Goal: Task Accomplishment & Management: Manage account settings

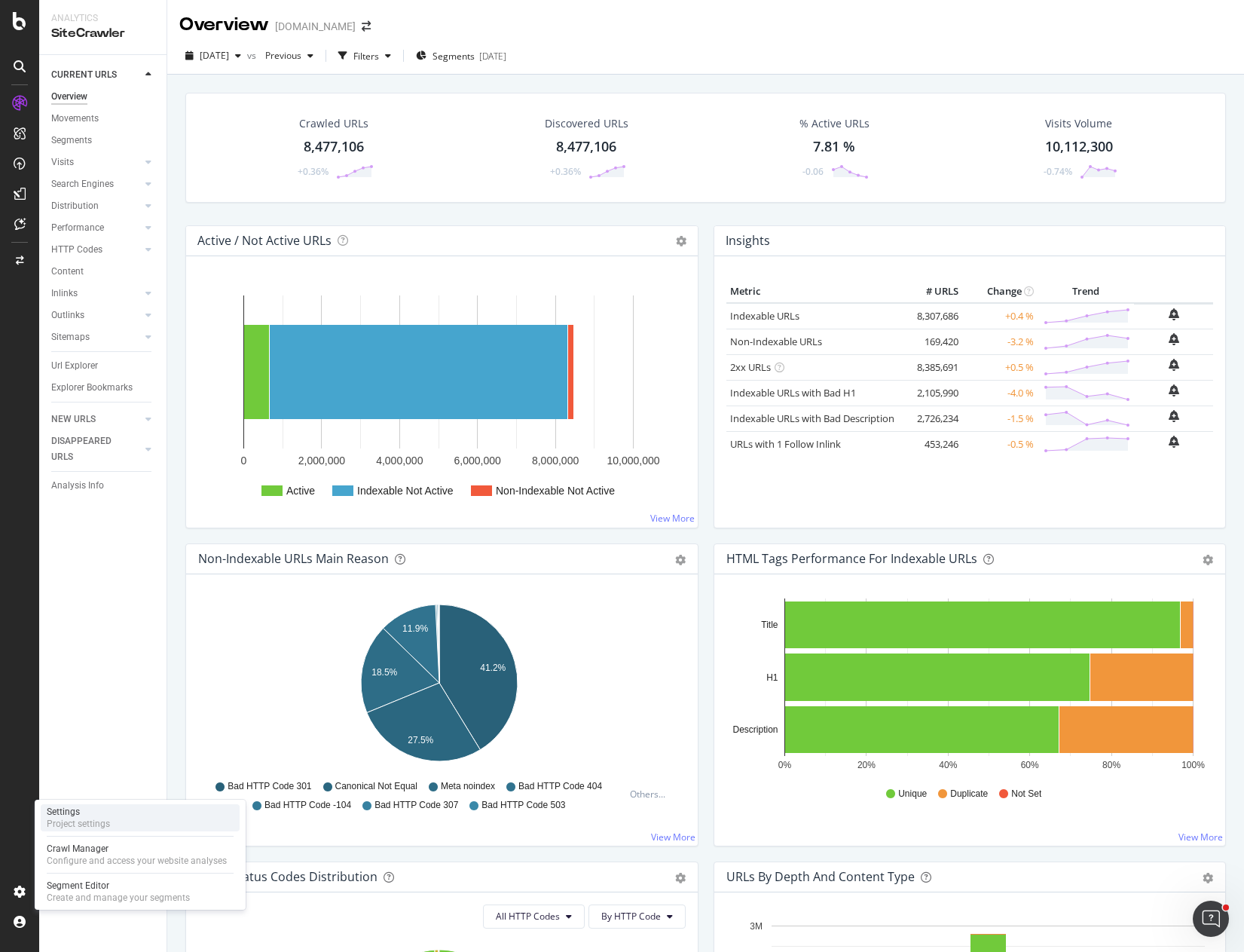
click at [96, 816] on div "Settings" at bounding box center [78, 812] width 63 height 12
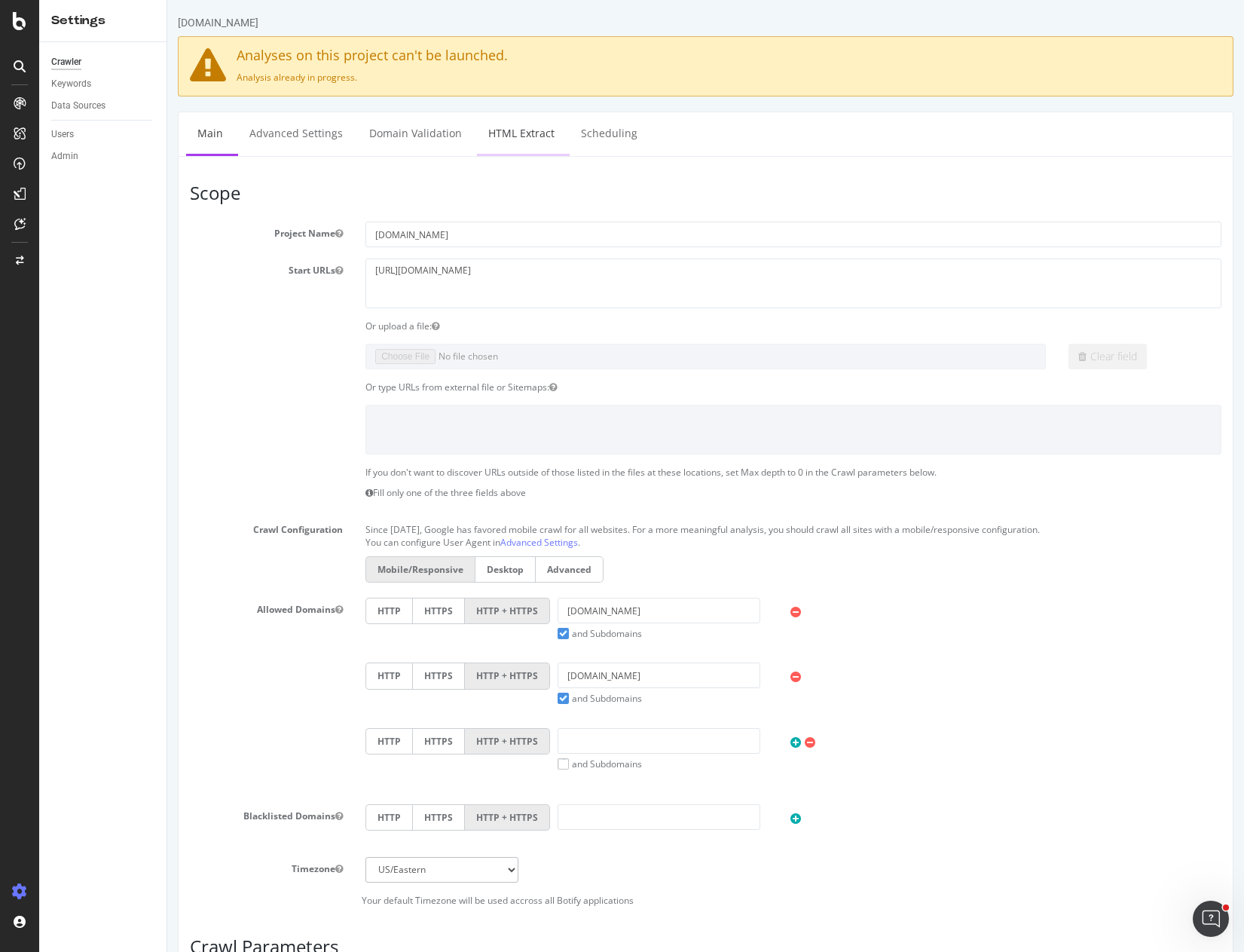
click at [527, 129] on link "HTML Extract" at bounding box center [522, 133] width 89 height 41
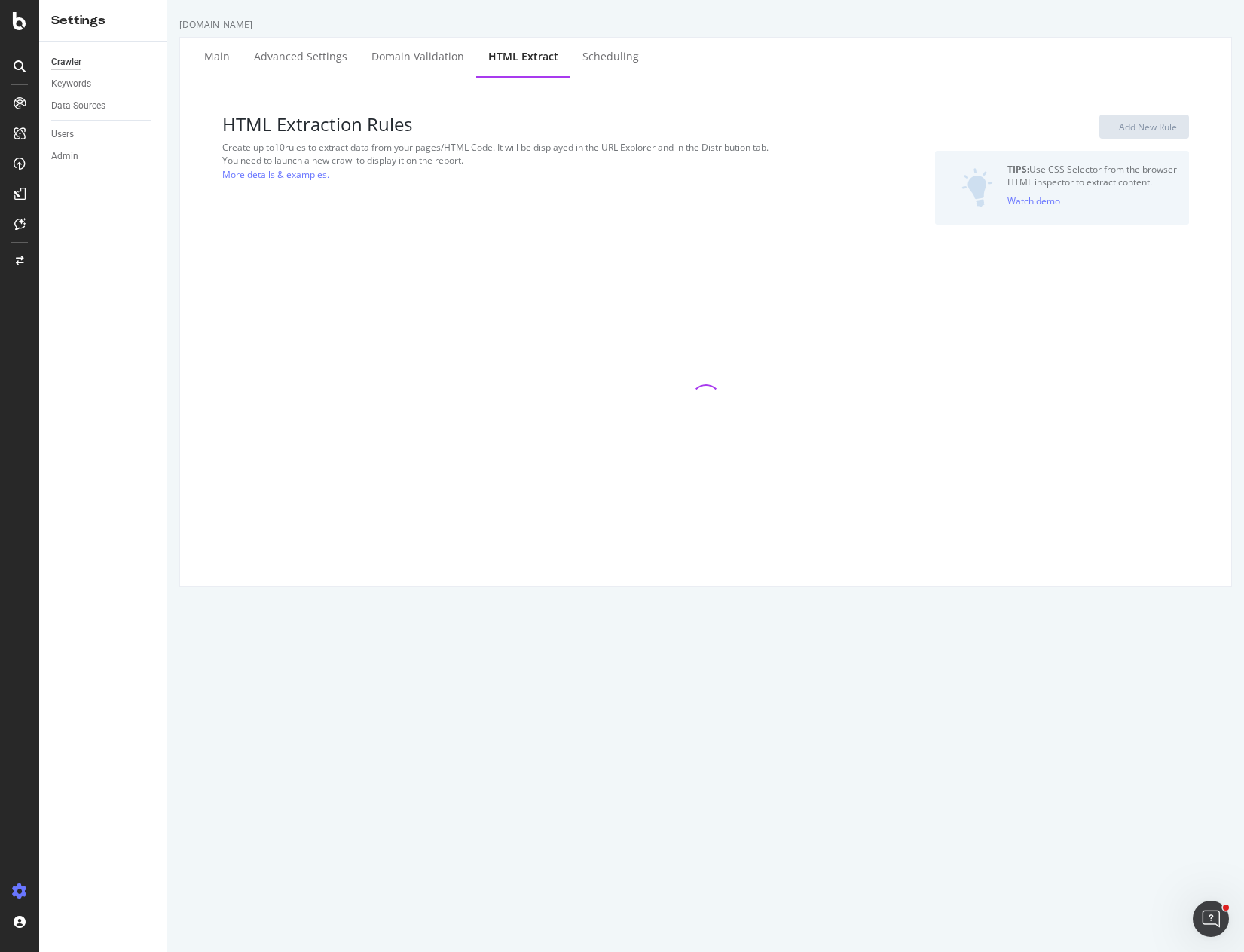
select select "count"
select select "exist"
select select "html.length"
select select "exist"
select select "count"
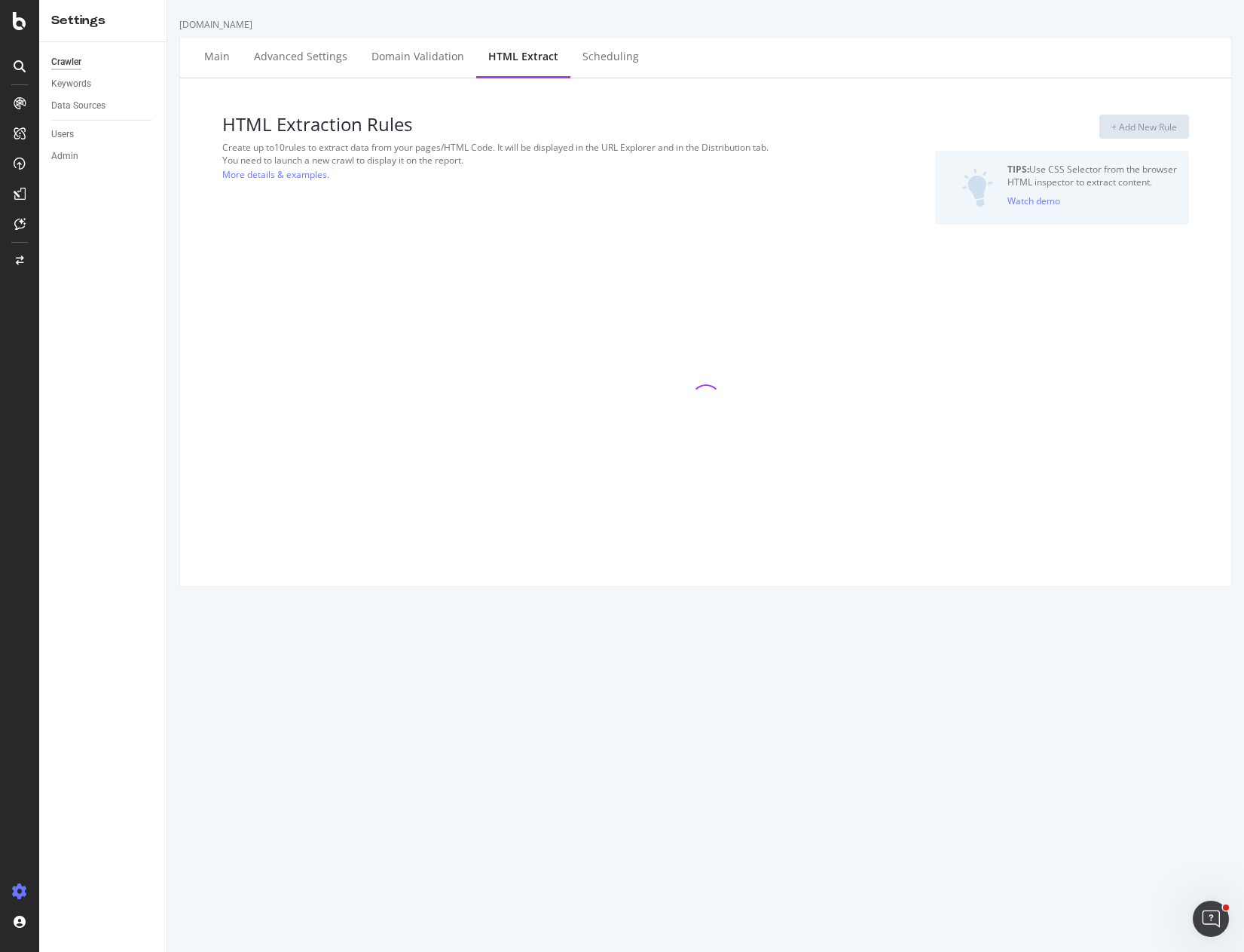
select select "exist"
select select "count"
select select "exist"
select select "d"
select select "std_1"
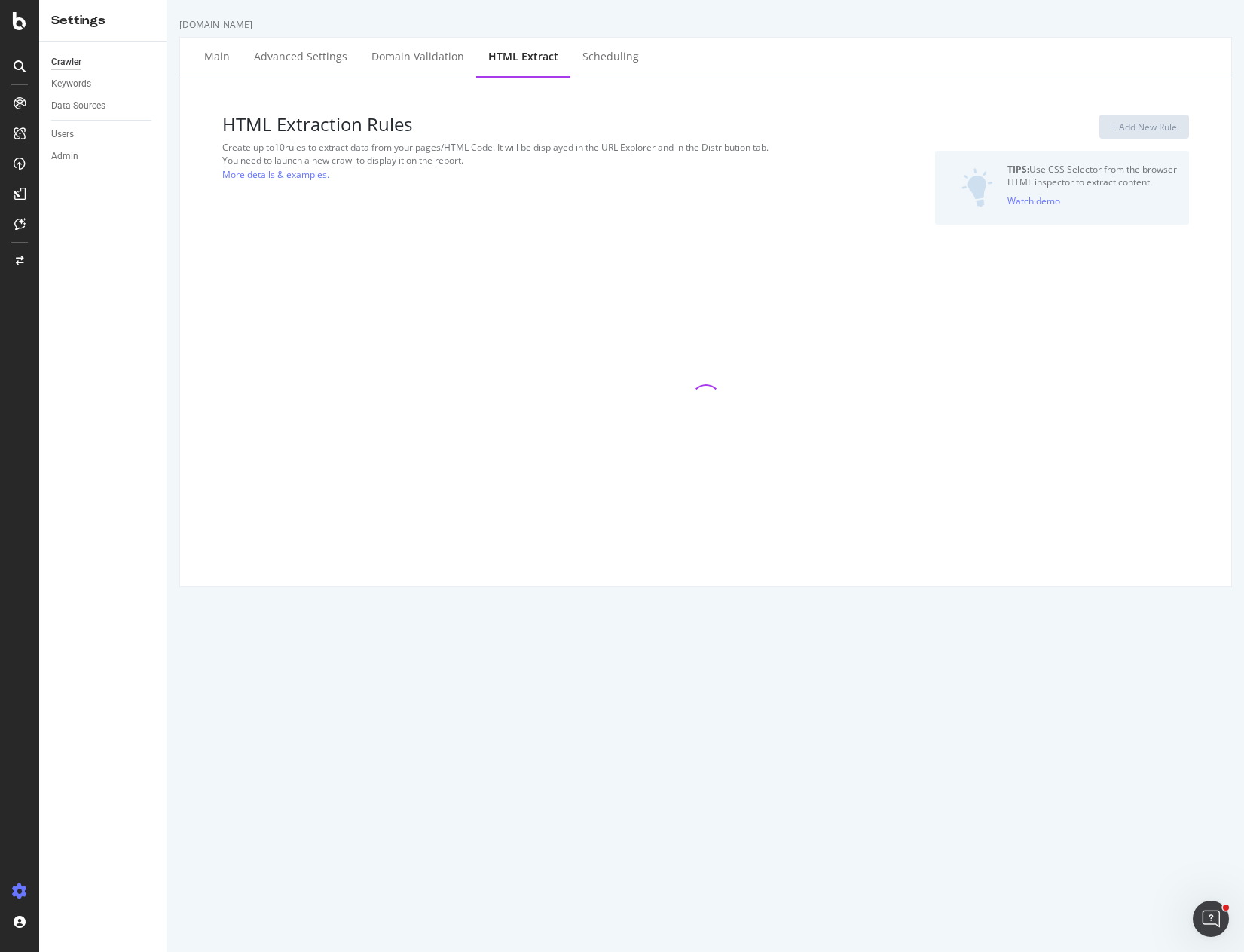
select select "i"
select select "exist"
select select "count"
select select "exist"
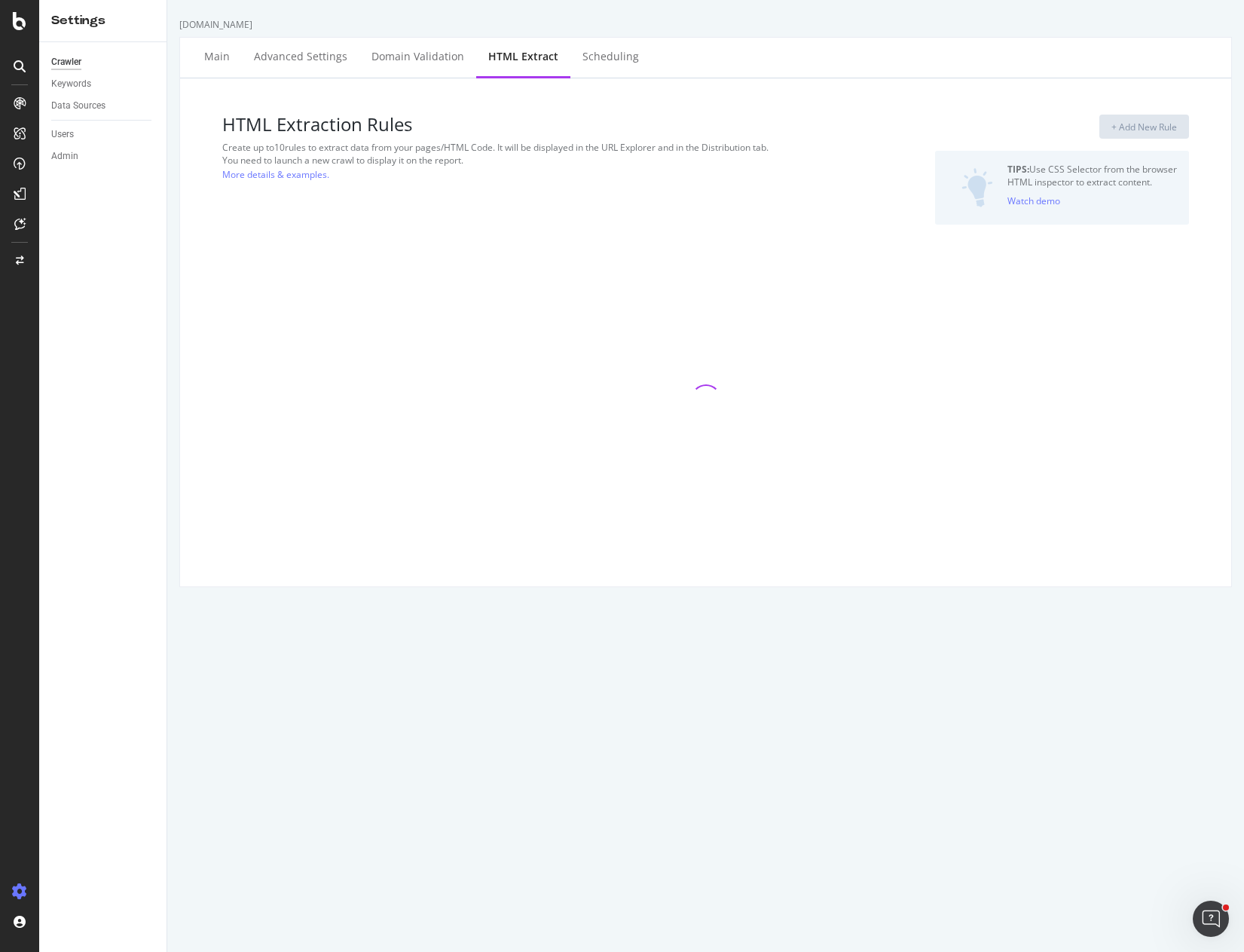
select select "exist"
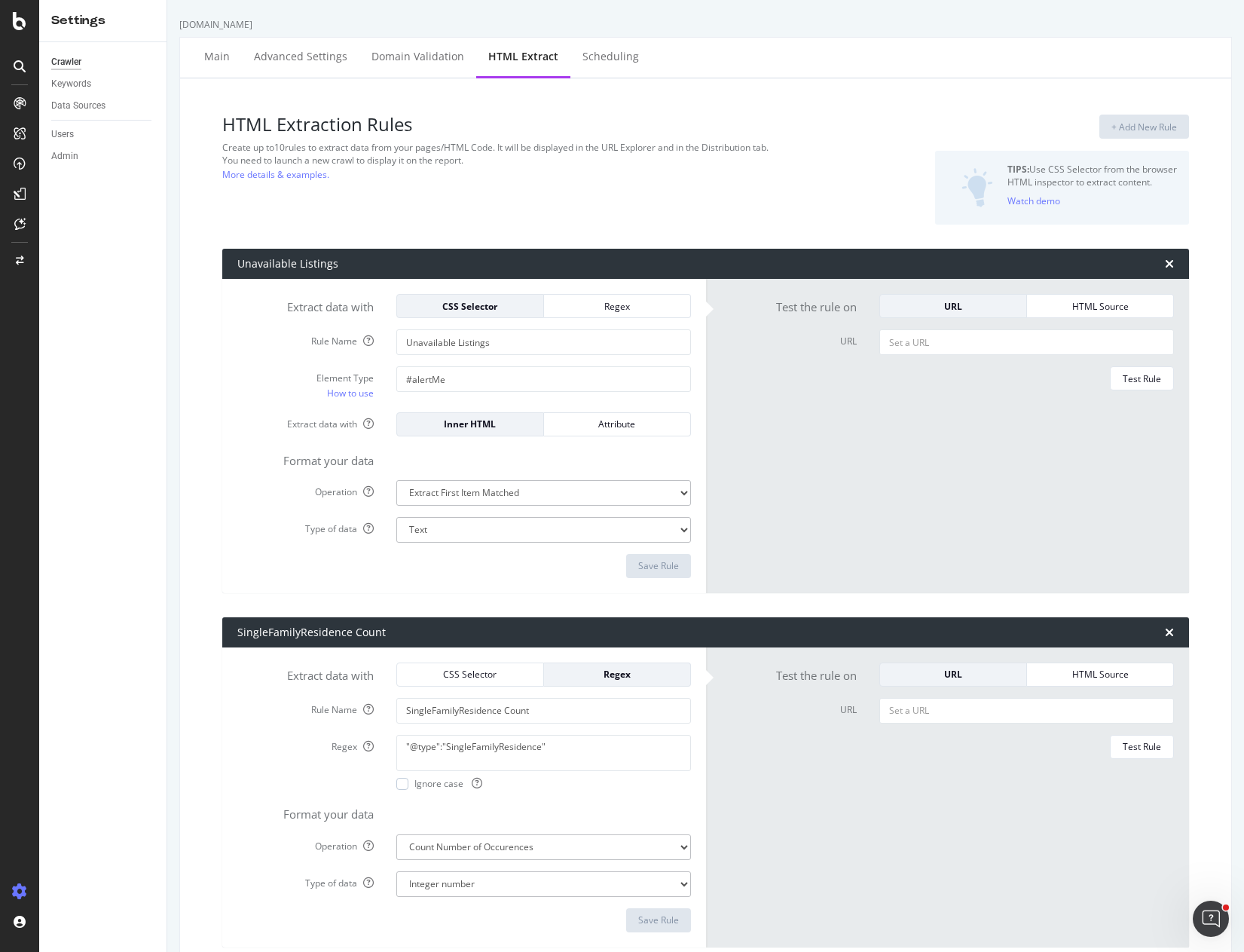
click at [616, 208] on div "HTML Extraction Rules Create up to 10 rules to extract data from your pages/HTM…" at bounding box center [541, 170] width 637 height 110
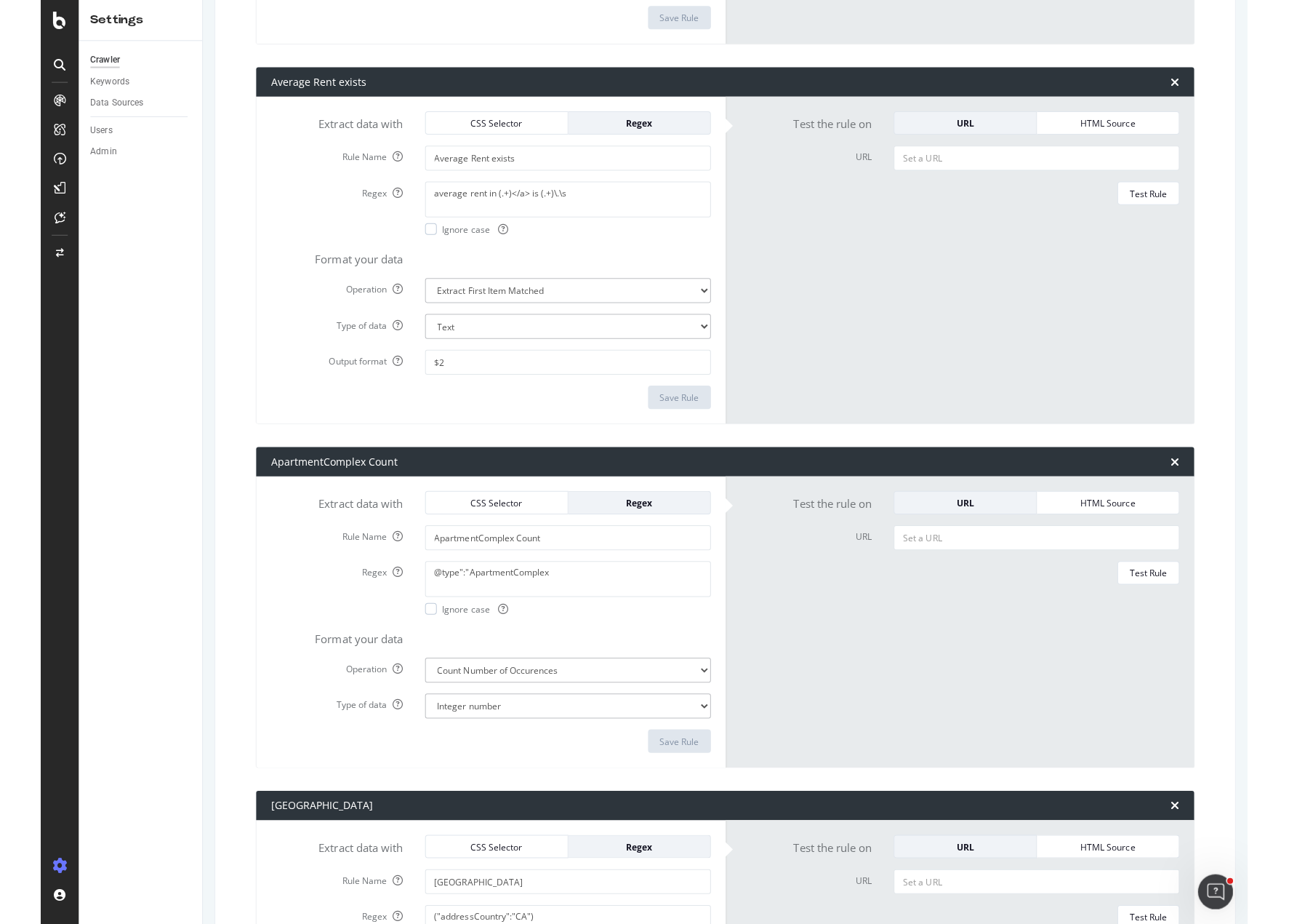
scroll to position [151, 0]
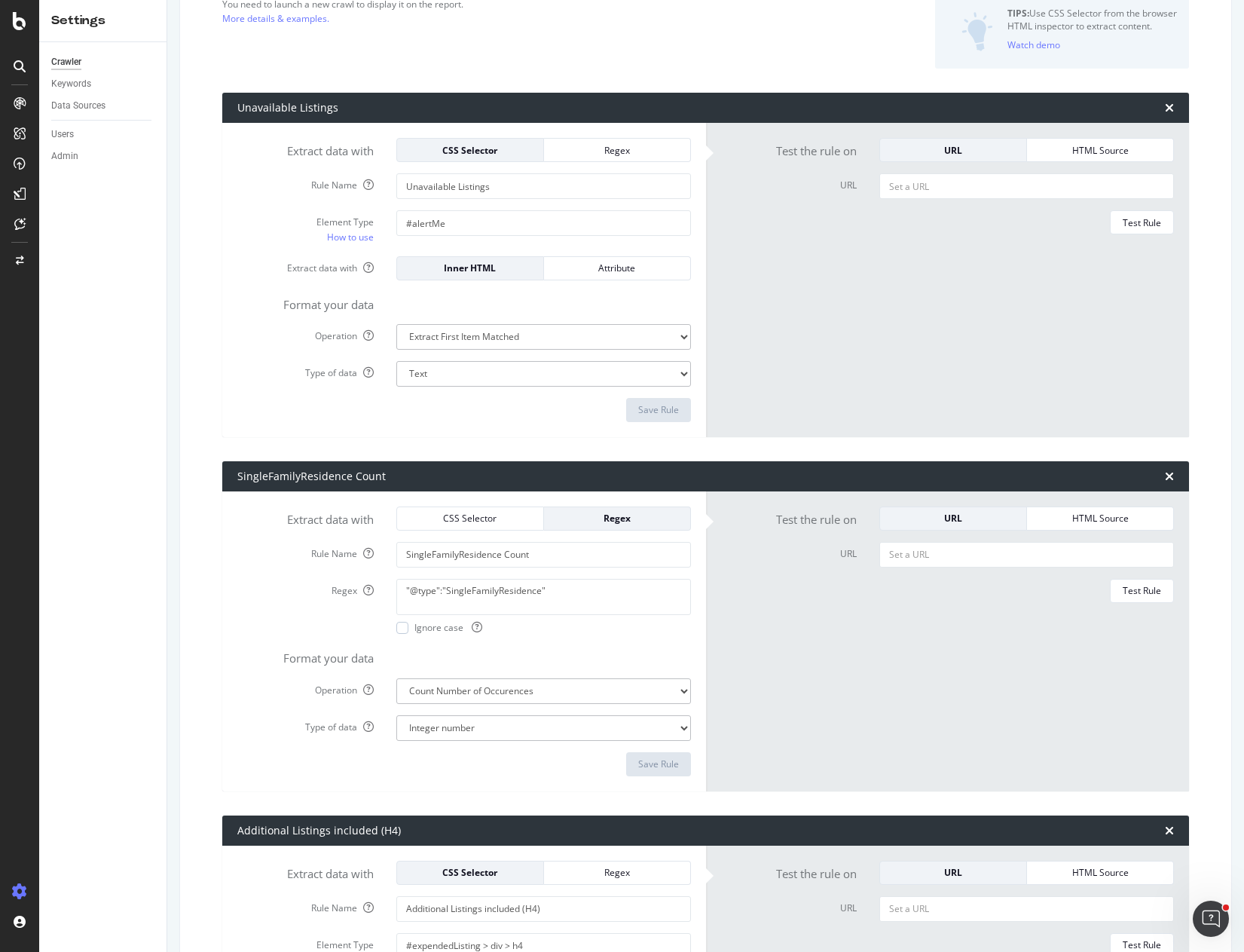
click at [781, 288] on form "Test the rule on URL HTML Source URL Test Rule" at bounding box center [948, 280] width 454 height 284
click at [78, 167] on div "SiteCrawler" at bounding box center [82, 170] width 54 height 15
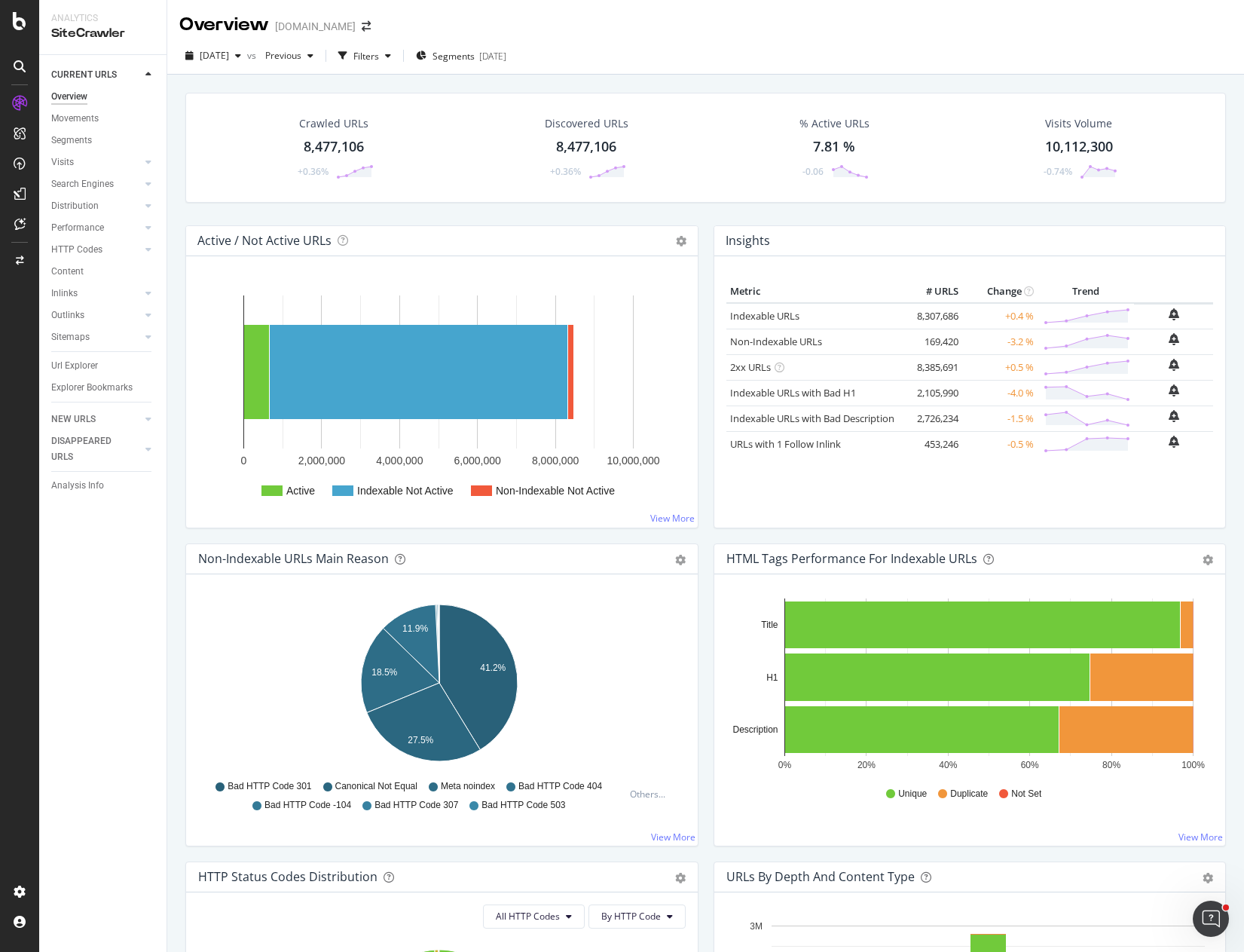
click at [688, 209] on div "Crawled URLs 8,477,106 +0.36% Discovered URLs 8,477,106 +0.36% % Active URLs 7.…" at bounding box center [706, 159] width 1056 height 133
click at [677, 213] on div "Crawled URLs 8,477,106 +0.36% Discovered URLs 8,477,106 +0.36% % Active URLs 7.…" at bounding box center [706, 159] width 1056 height 133
click at [164, 84] on div "CURRENT URLS" at bounding box center [109, 75] width 115 height 22
click at [170, 81] on div "Crawled URLs 8,477,106 +0.36% Discovered URLs 8,477,106 +0.36% % Active URLs 7.…" at bounding box center [706, 550] width 1077 height 952
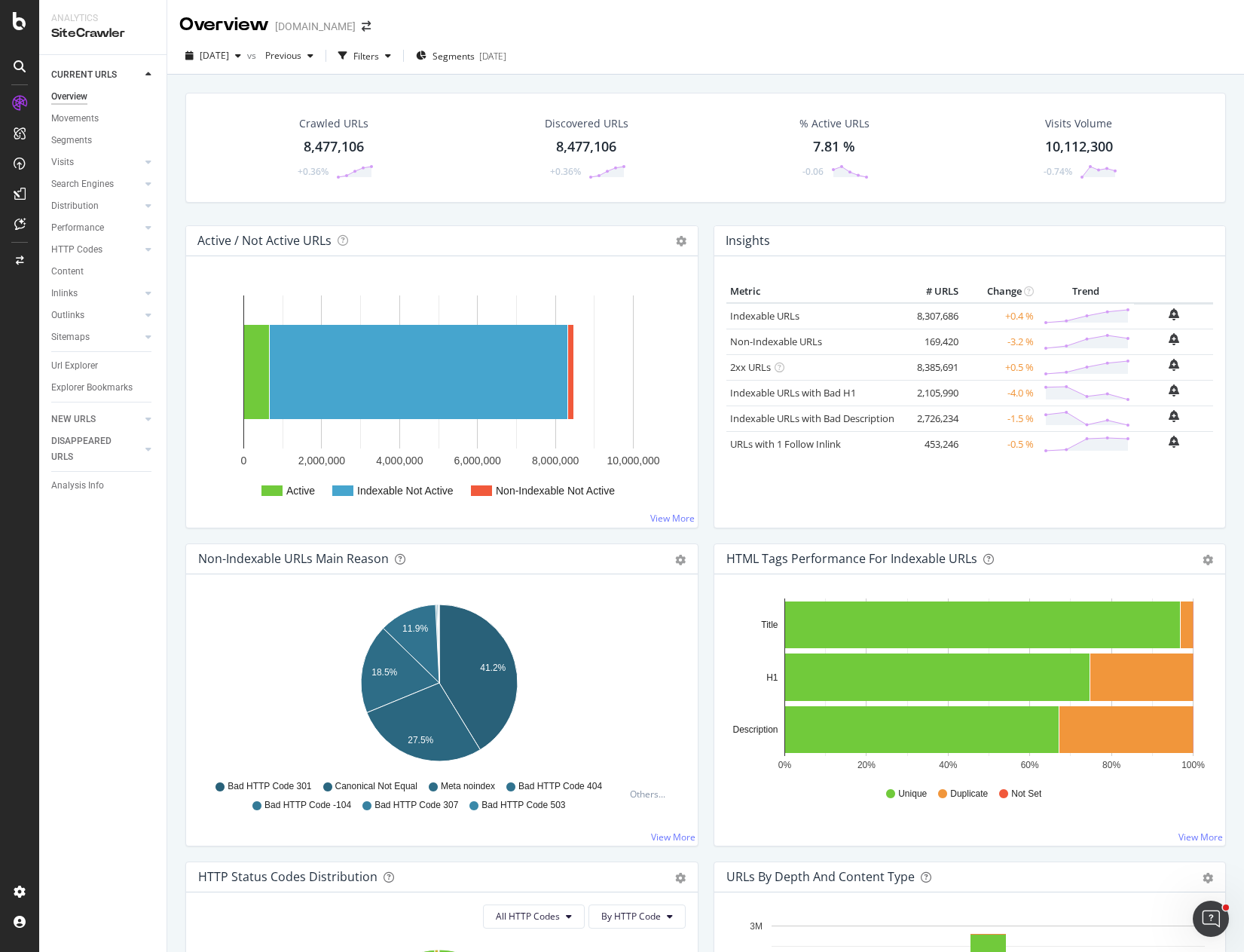
click at [703, 212] on div "Crawled URLs 8,477,106 +0.36% Discovered URLs 8,477,106 +0.36% % Active URLs 7.…" at bounding box center [706, 159] width 1056 height 133
click at [703, 213] on div "Crawled URLs 8,477,106 +0.36% Discovered URLs 8,477,106 +0.36% % Active URLs 7.…" at bounding box center [706, 159] width 1056 height 133
click at [699, 213] on div "Crawled URLs 8,477,106 +0.36% Discovered URLs 8,477,106 +0.36% % Active URLs 7.…" at bounding box center [706, 159] width 1056 height 133
click at [687, 213] on div "Crawled URLs 8,477,106 +0.36% Discovered URLs 8,477,106 +0.36% % Active URLs 7.…" at bounding box center [706, 159] width 1056 height 133
click at [706, 212] on div "Crawled URLs 8,477,106 +0.36% Discovered URLs 8,477,106 +0.36% % Active URLs 7.…" at bounding box center [706, 159] width 1056 height 133
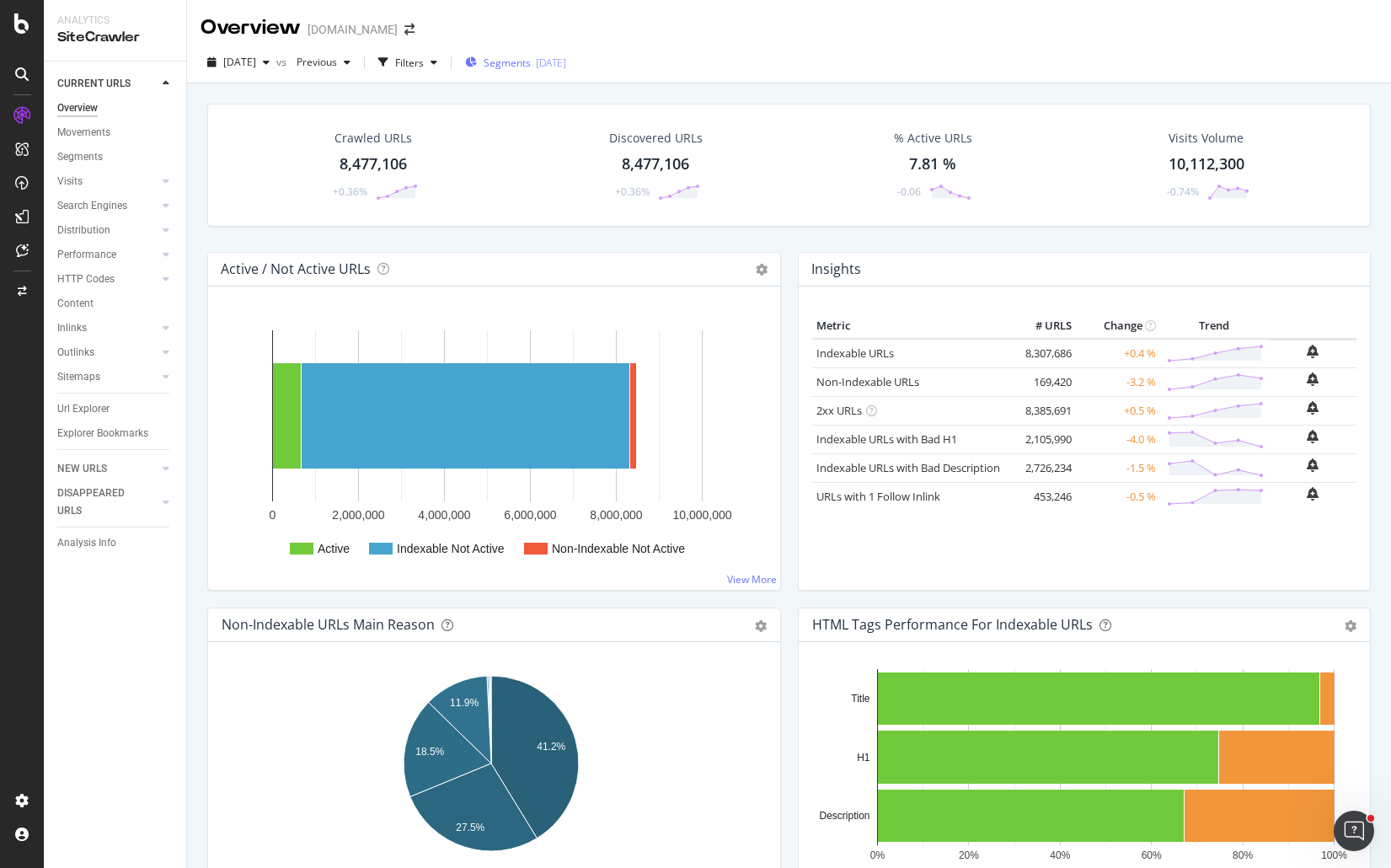
click at [531, 60] on span "Segments" at bounding box center [508, 62] width 47 height 14
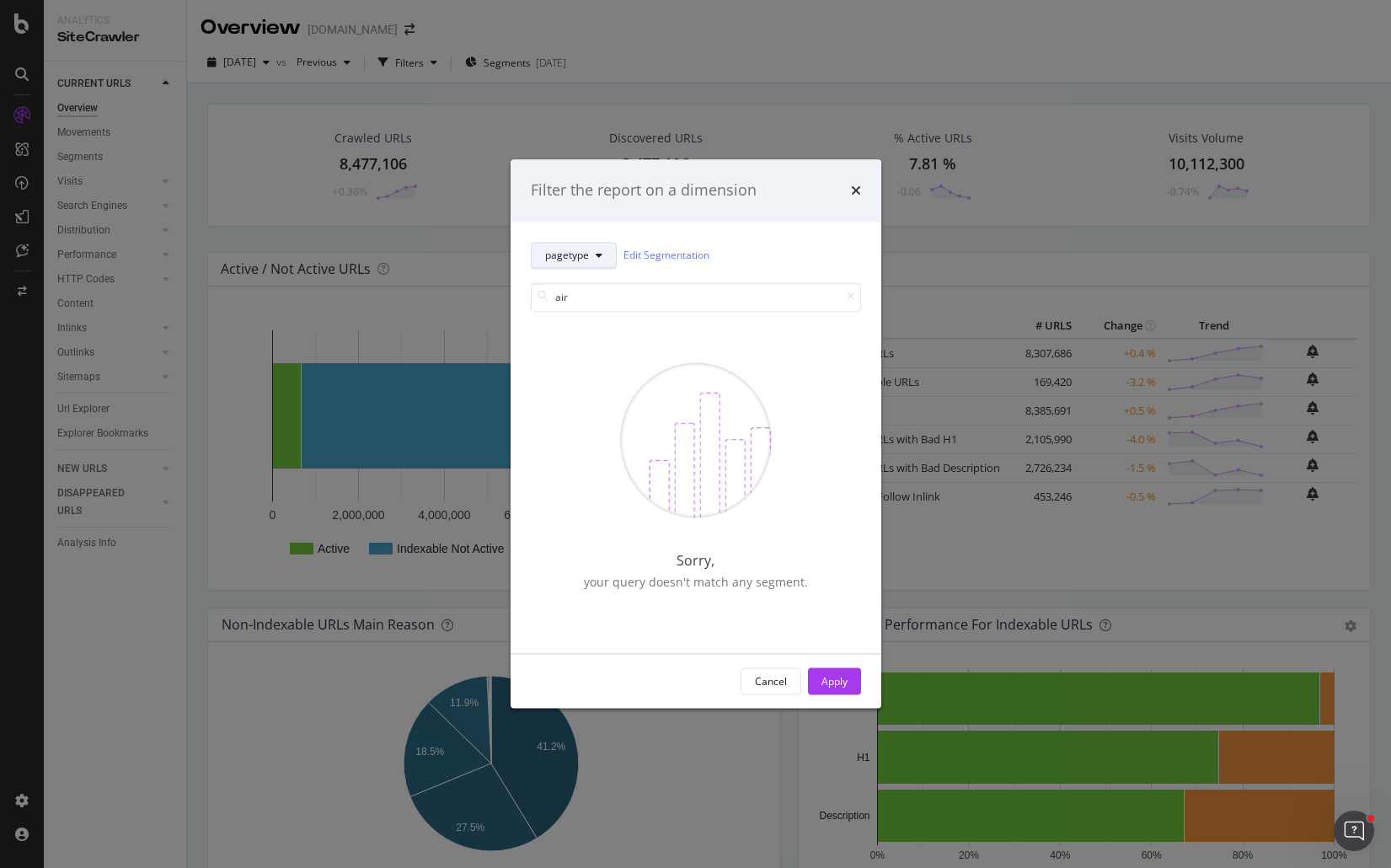
type input "air"
click at [587, 249] on span "pagetype" at bounding box center [567, 255] width 44 height 14
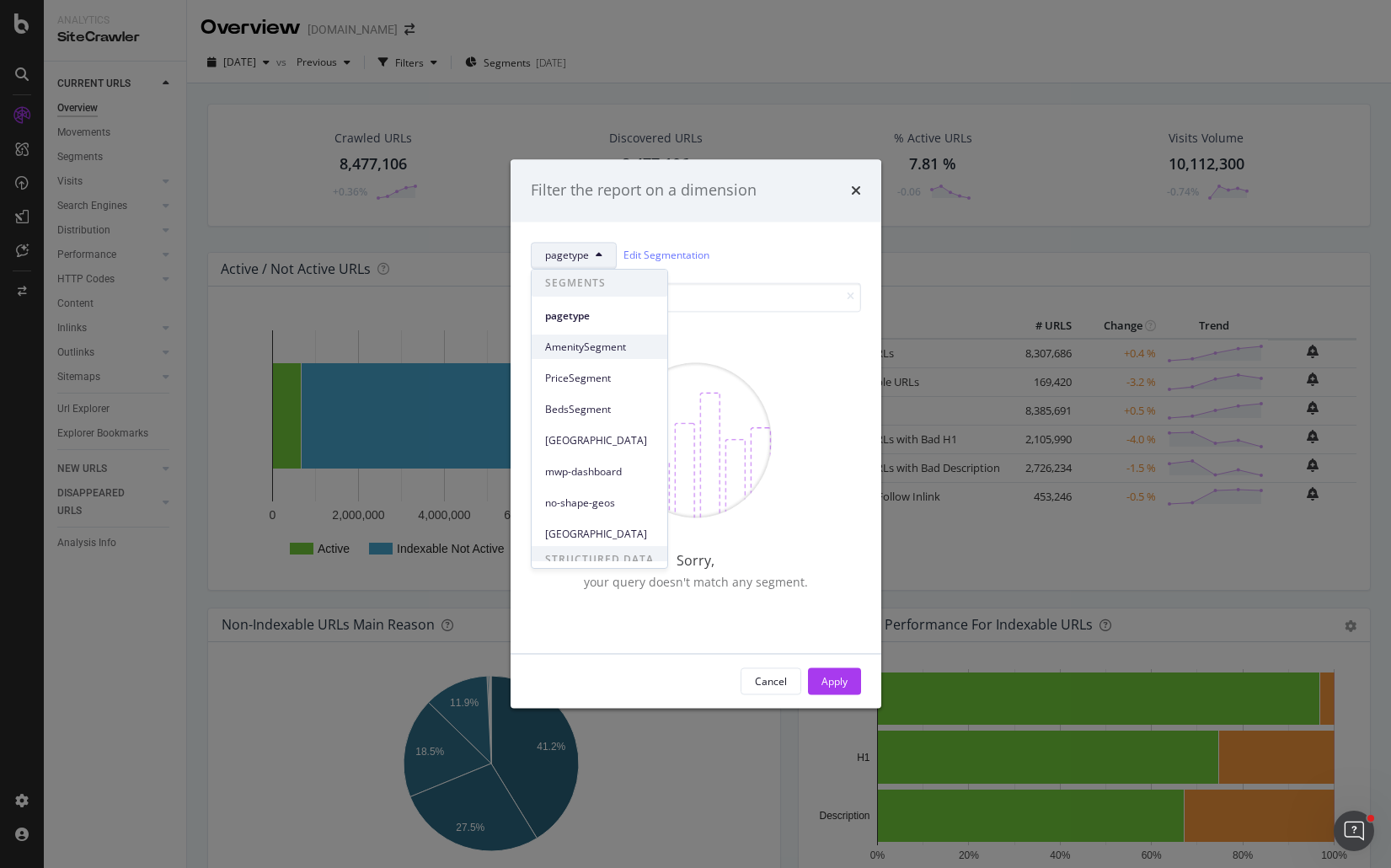
click at [598, 345] on span "AmenitySegment" at bounding box center [599, 347] width 109 height 15
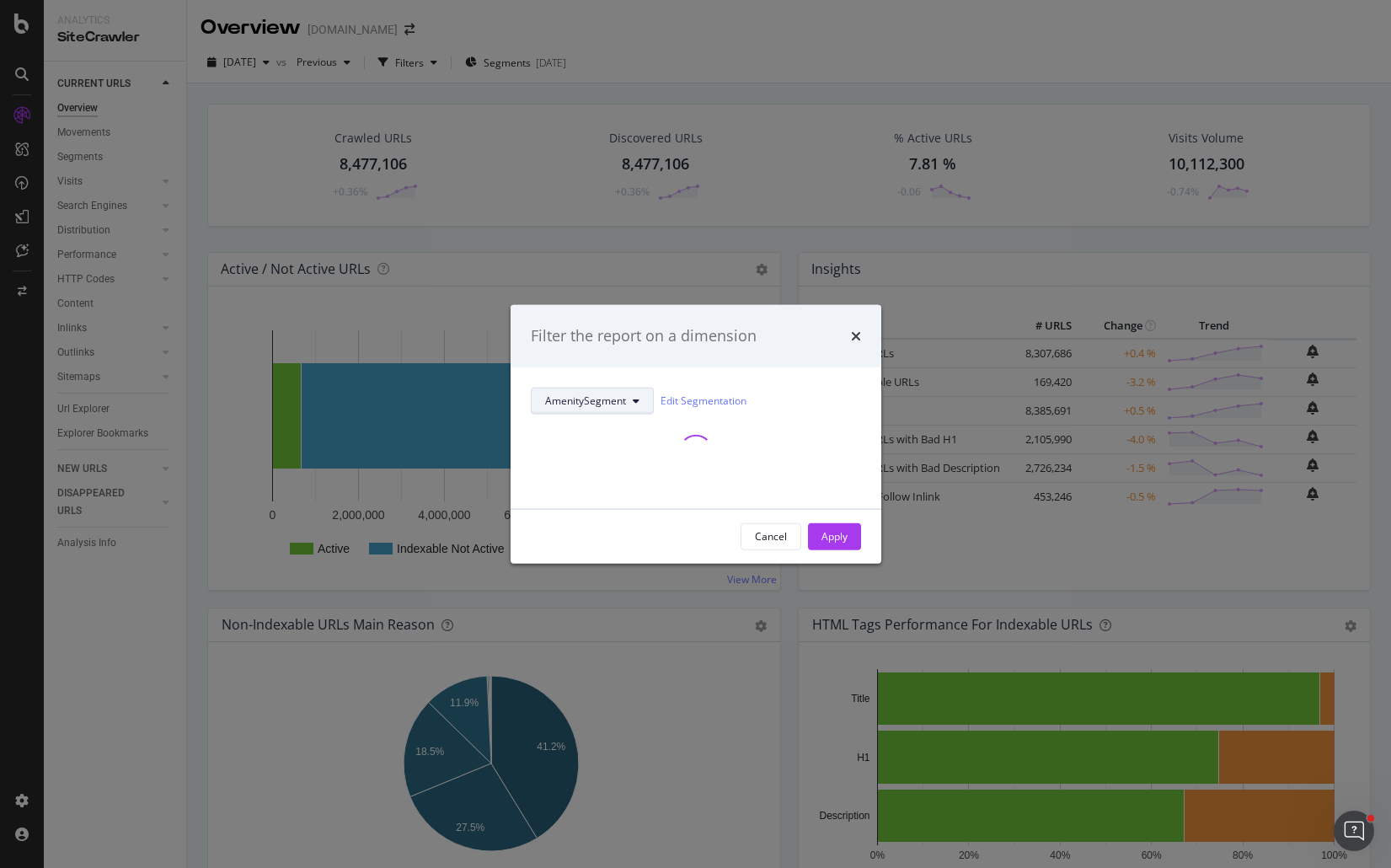
click at [602, 401] on span "AmenitySegment" at bounding box center [586, 400] width 81 height 14
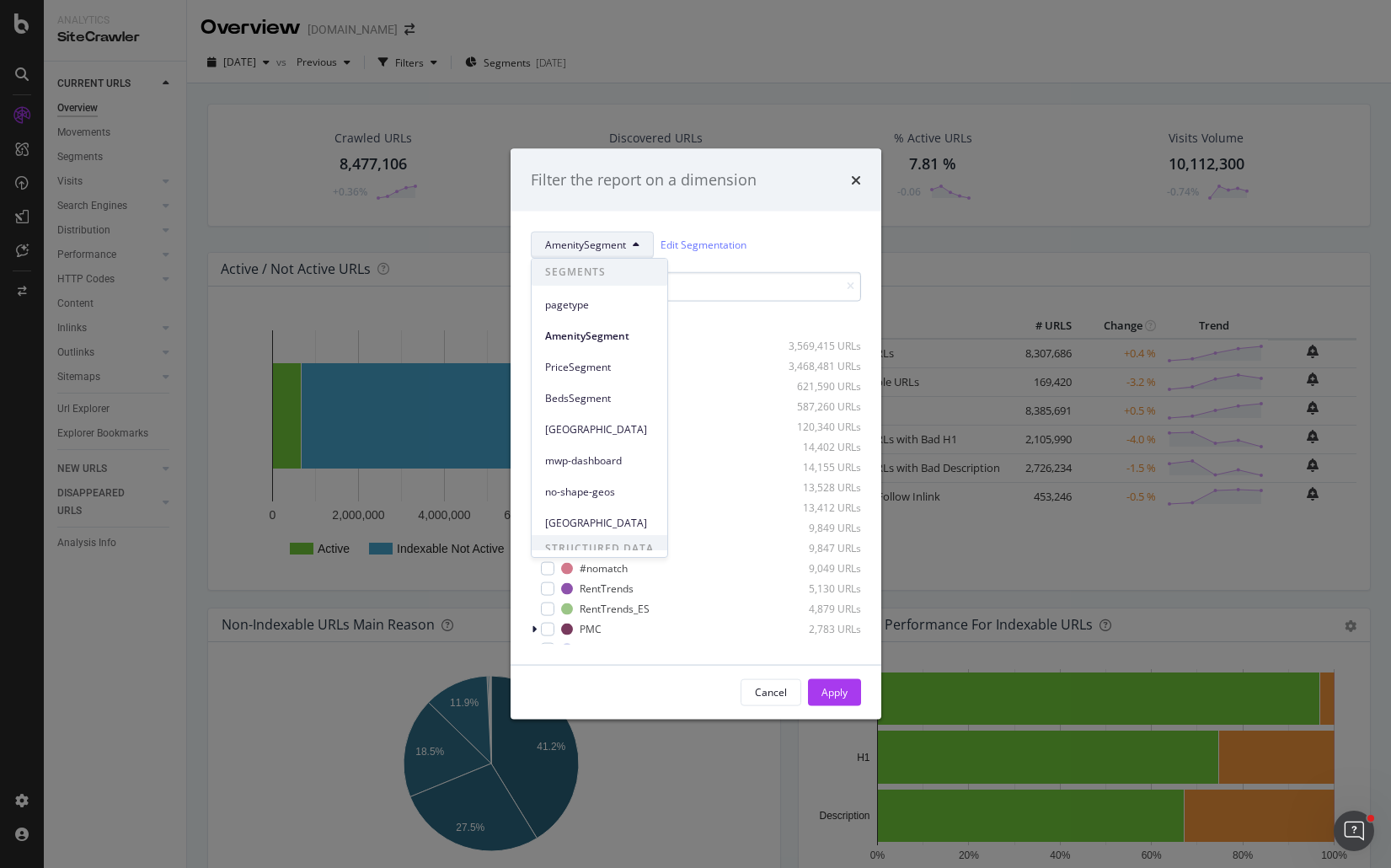
click at [710, 281] on input "modal" at bounding box center [696, 286] width 330 height 29
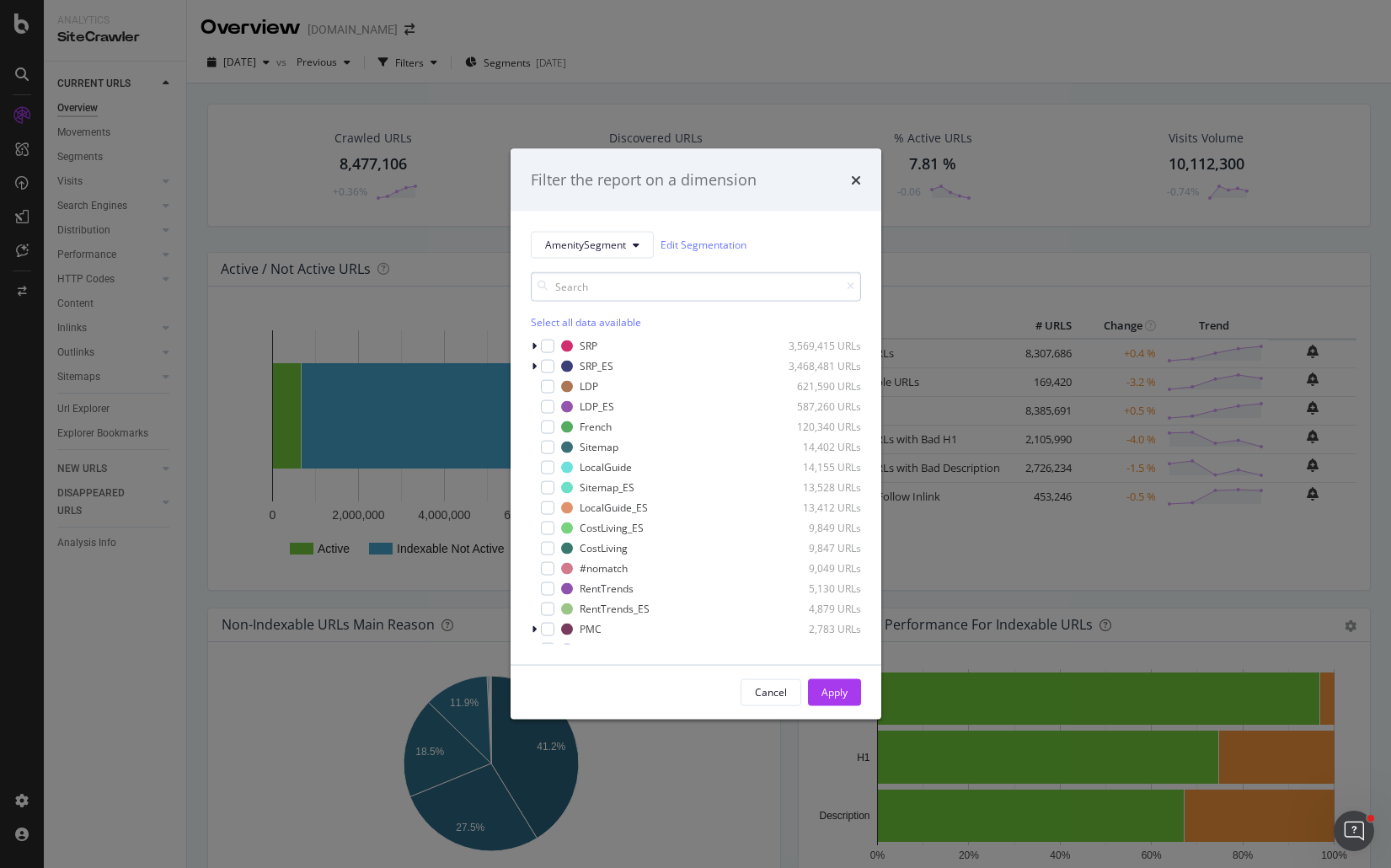
click at [685, 294] on input "modal" at bounding box center [696, 286] width 330 height 29
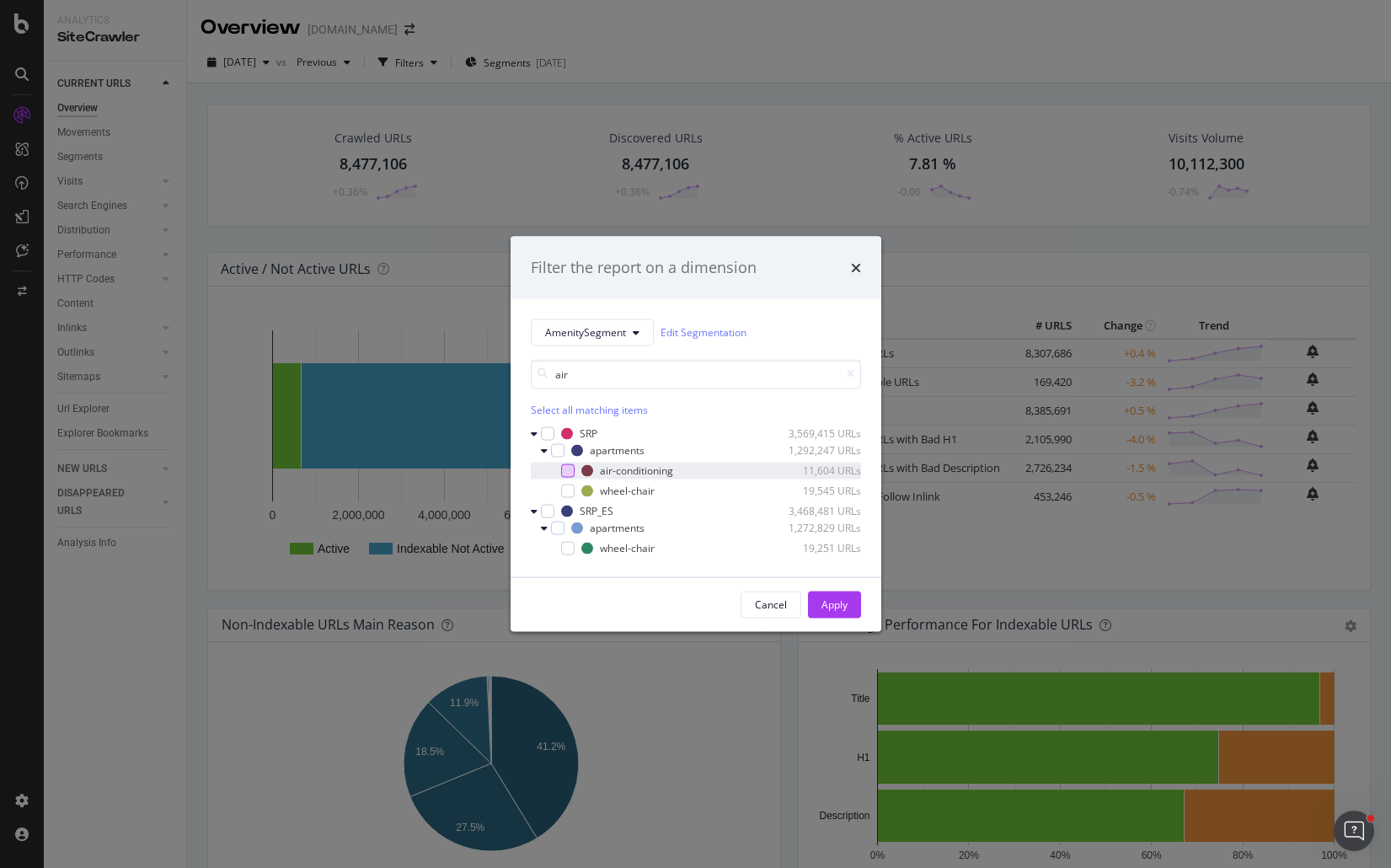
click at [567, 476] on div "modal" at bounding box center [568, 470] width 13 height 13
click at [607, 372] on input "air" at bounding box center [696, 373] width 330 height 29
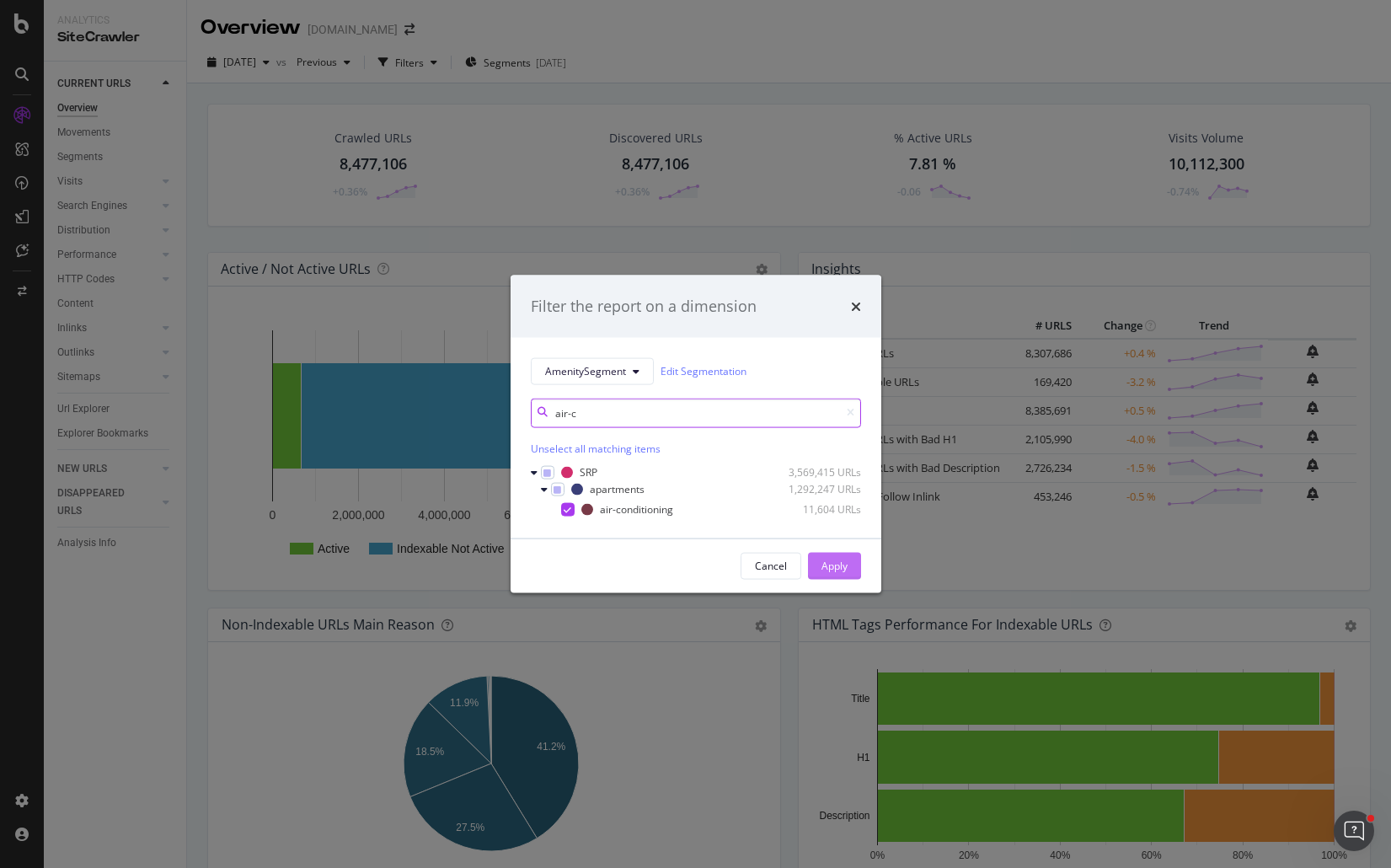
type input "air-c"
click at [831, 572] on div "Apply" at bounding box center [835, 565] width 26 height 14
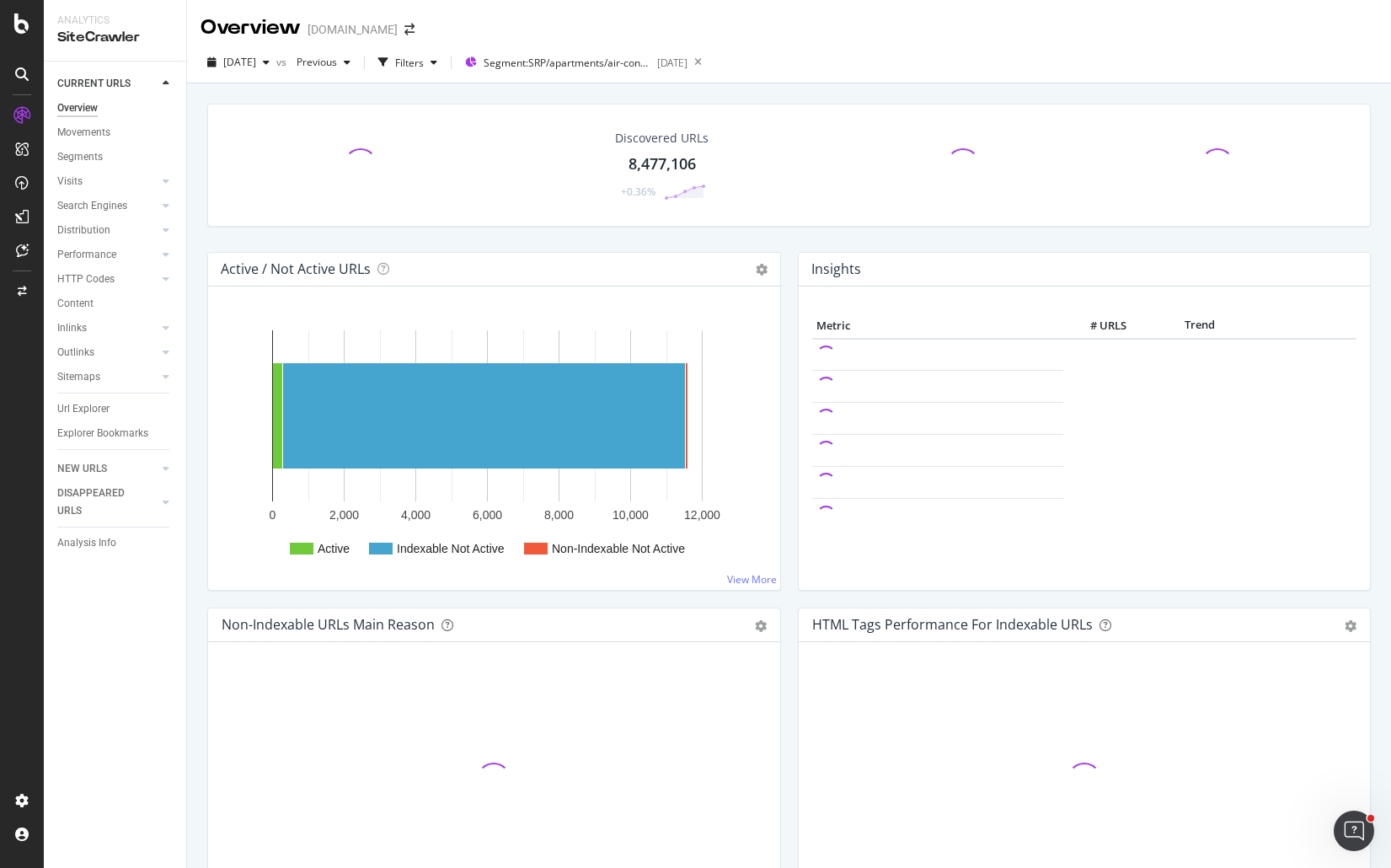
click at [777, 243] on div "Discovered URLs 8,477,106 +0.36%" at bounding box center [789, 178] width 1181 height 148
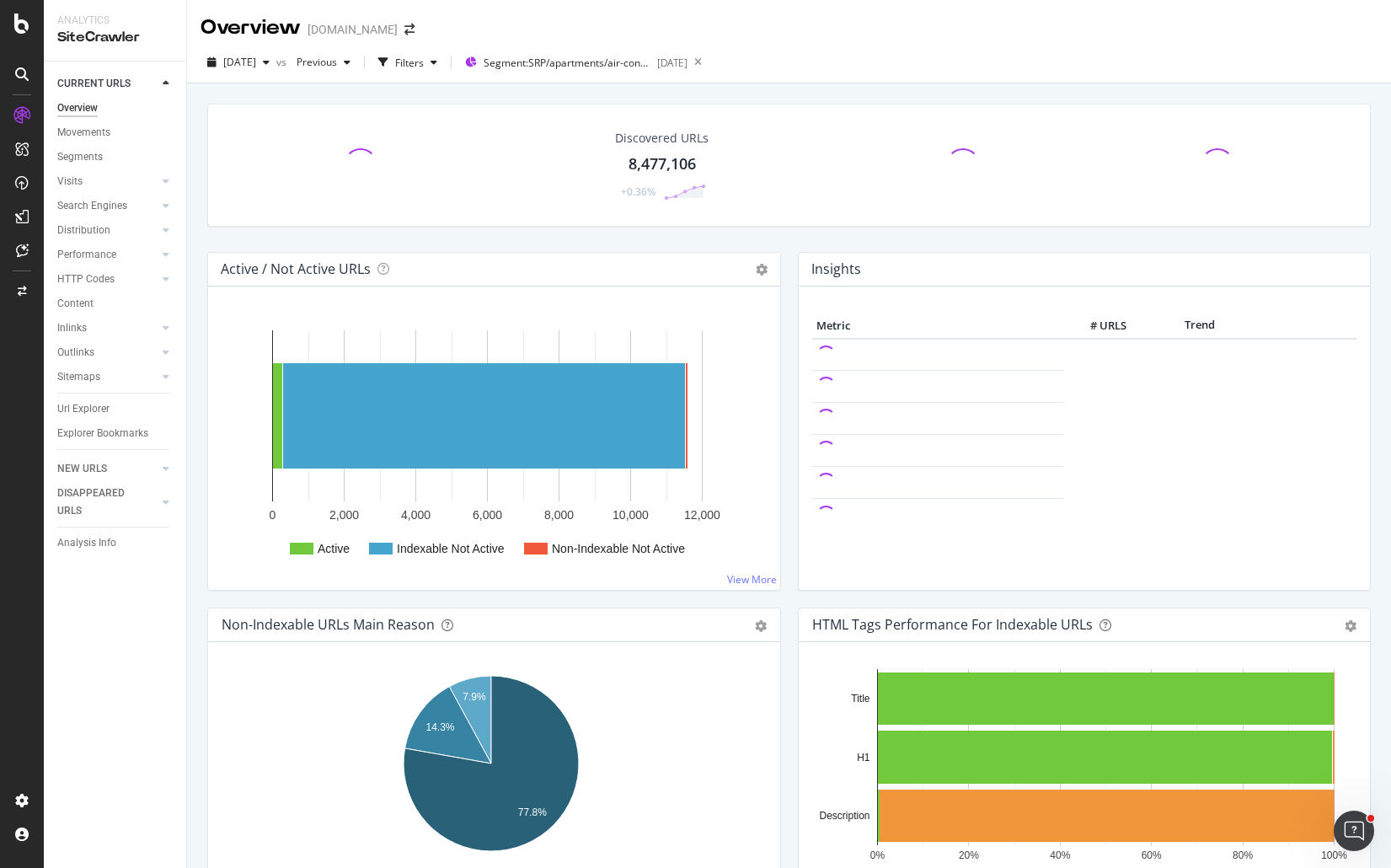
click at [780, 243] on div "Discovered URLs 8,477,106 +0.36%" at bounding box center [789, 178] width 1181 height 148
click at [707, 233] on div "Crawled URLs 11,598 -0.16% Discovered URLs 8,477,106 +0.36% % Active URLs 2.44 …" at bounding box center [789, 178] width 1181 height 148
click at [863, 244] on div "Crawled URLs 11,598 -0.16% Discovered URLs 8,477,106 +0.36% % Active URLs 2.44 …" at bounding box center [789, 178] width 1181 height 148
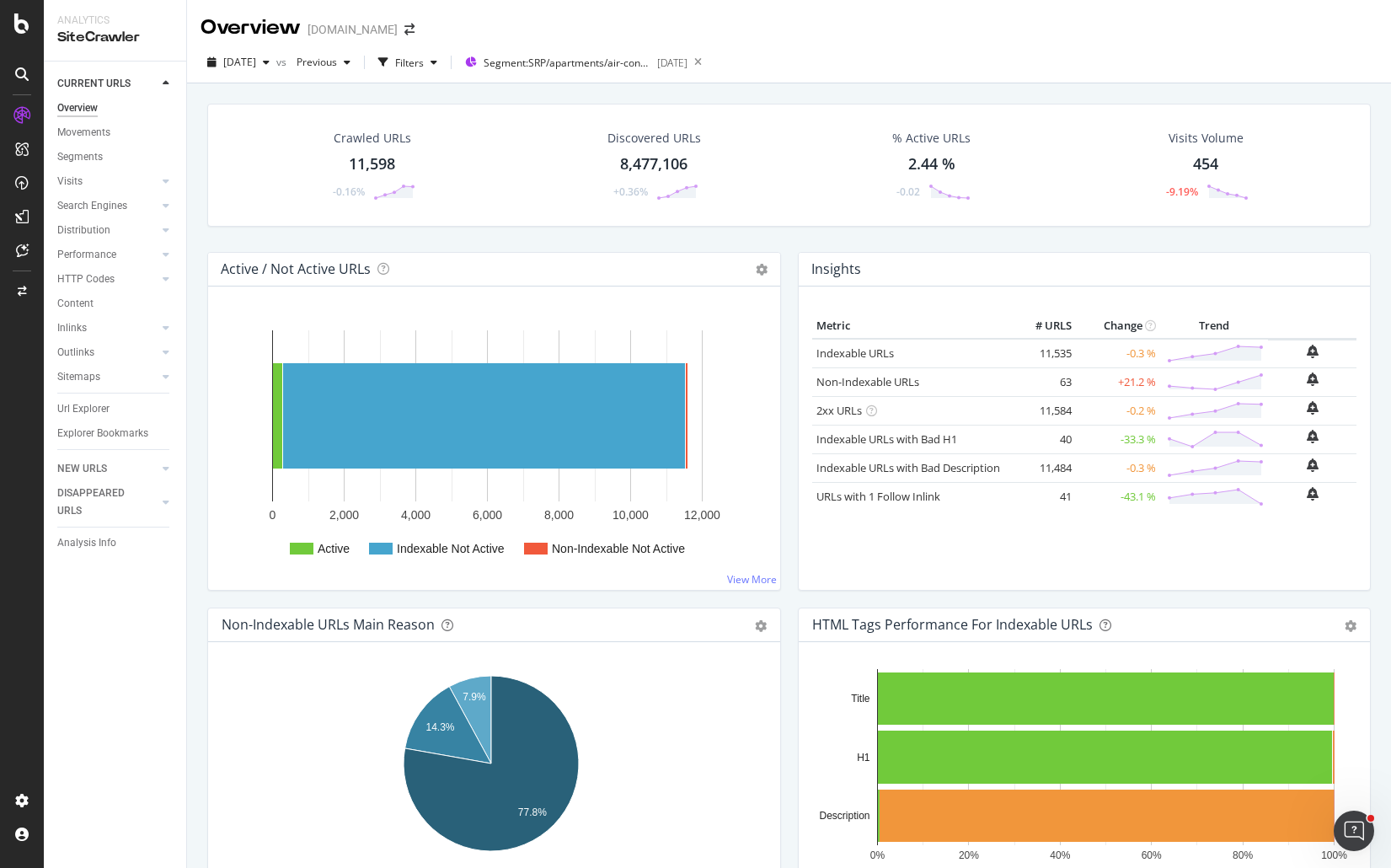
click at [717, 237] on div "Crawled URLs 11,598 -0.16% Discovered URLs 8,477,106 +0.36% % Active URLs 2.44 …" at bounding box center [789, 178] width 1181 height 148
click at [980, 44] on div "[DATE] vs Previous Filters Segment: SRP/apartments/air-conditioning [DATE]" at bounding box center [789, 62] width 1205 height 41
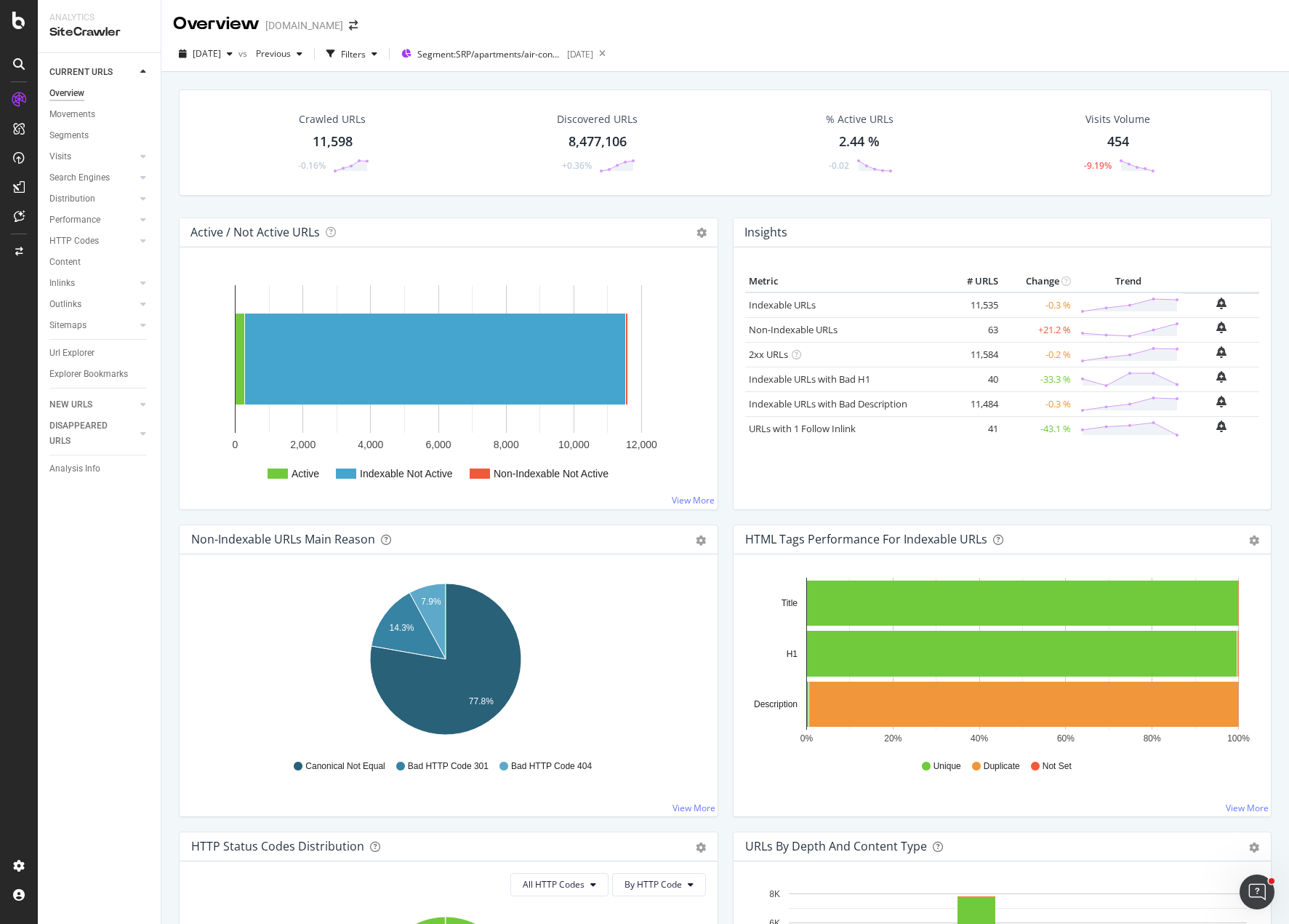
click at [933, 207] on div "Crawled URLs 11,598 -0.16% Discovered URLs 8,477,106 +0.36% % Active URLs 2.44 …" at bounding box center [725, 154] width 1108 height 128
click at [747, 216] on div "Crawled URLs 11,598 -0.16% Discovered URLs 8,477,106 +0.36% % Active URLs 2.44 …" at bounding box center [725, 154] width 1108 height 128
click at [84, 186] on div "LogAnalyzer" at bounding box center [82, 190] width 57 height 15
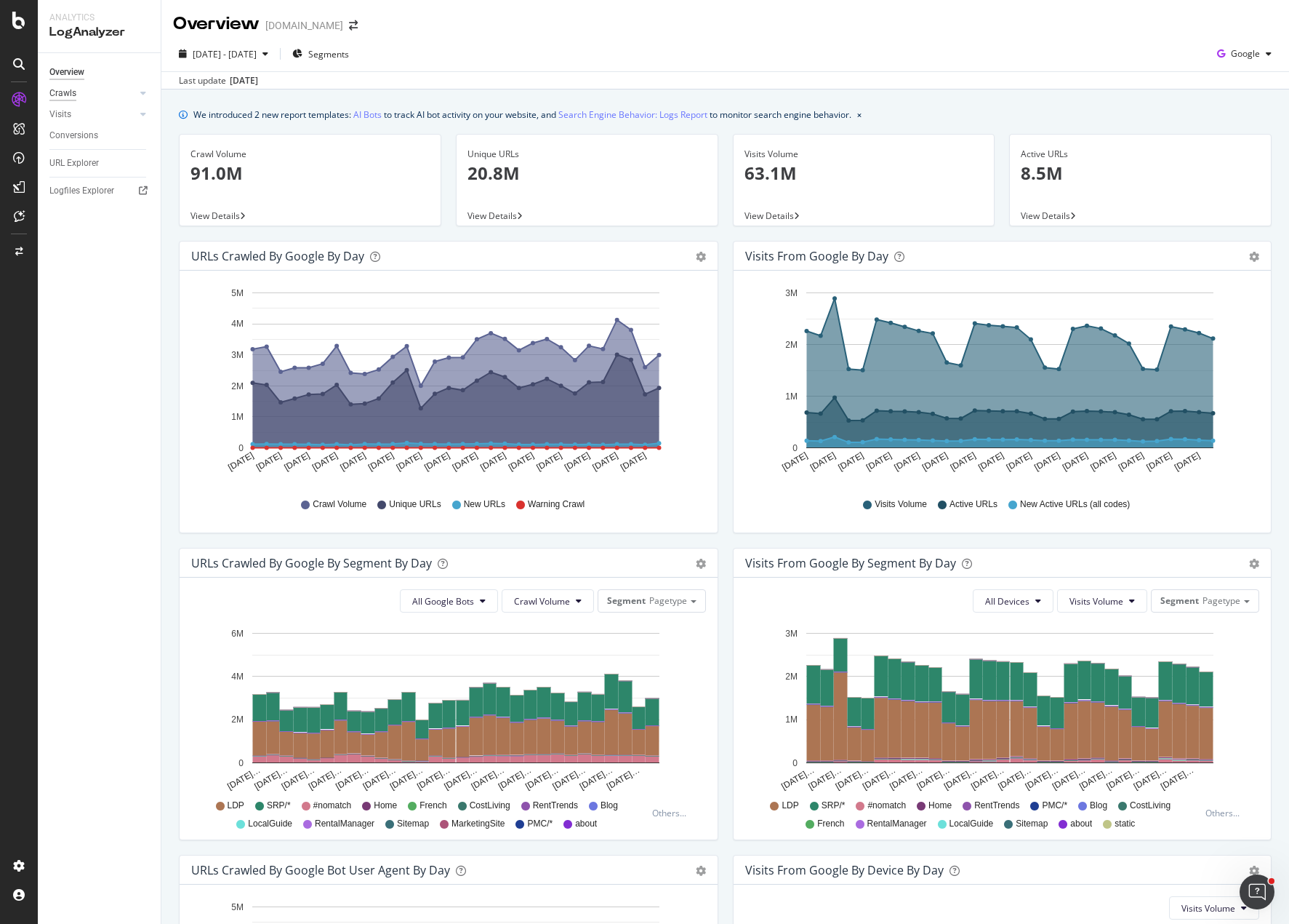
click at [66, 93] on div "Crawls" at bounding box center [63, 93] width 27 height 15
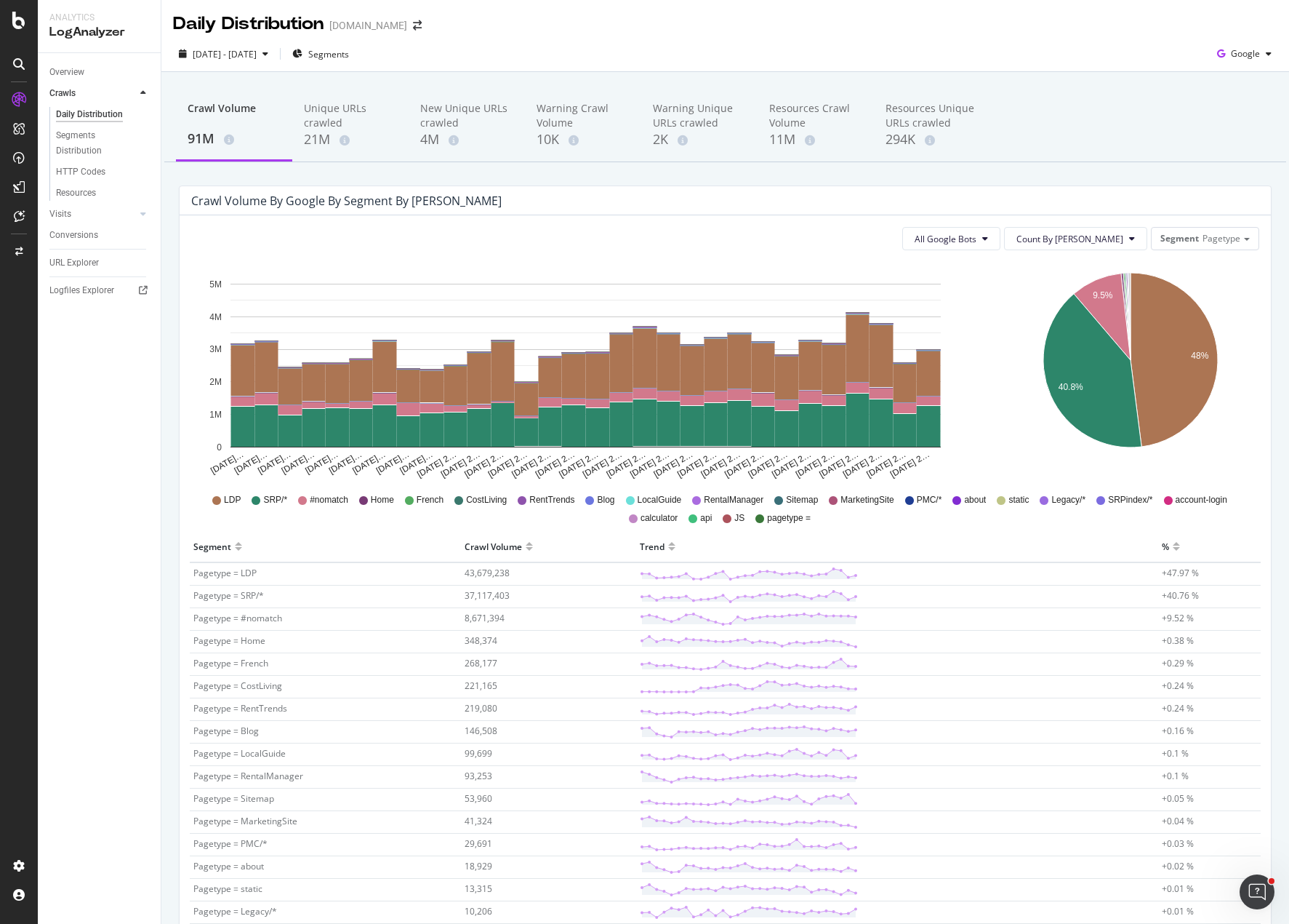
click at [959, 172] on div "Crawl Volume 91M Unique URLs crawled 21M New Unique URLs crawled 4M Warning Cra…" at bounding box center [725, 624] width 1128 height 1104
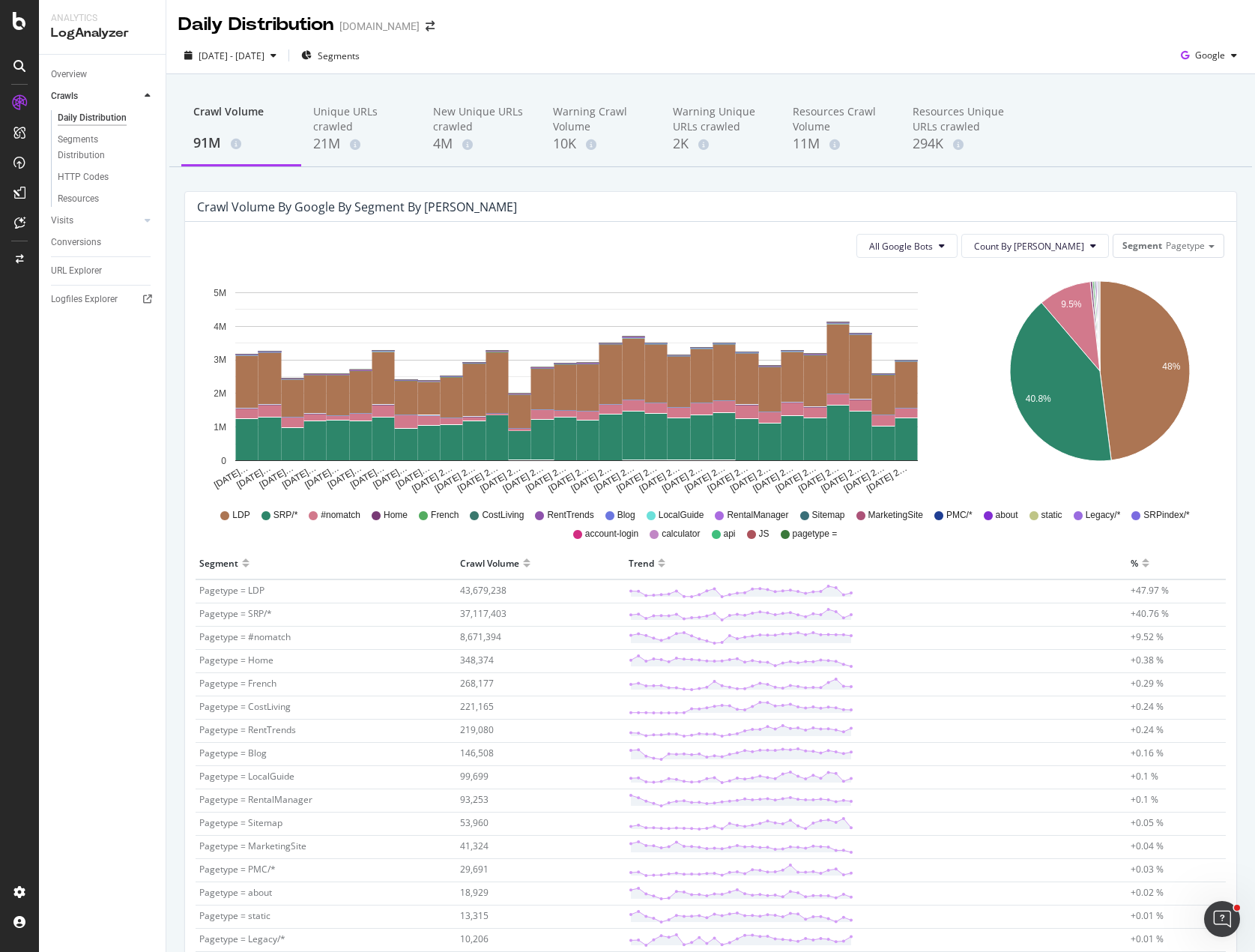
click at [962, 18] on div "Daily Distribution [DOMAIN_NAME]" at bounding box center [711, 19] width 1089 height 37
